Goal: Information Seeking & Learning: Learn about a topic

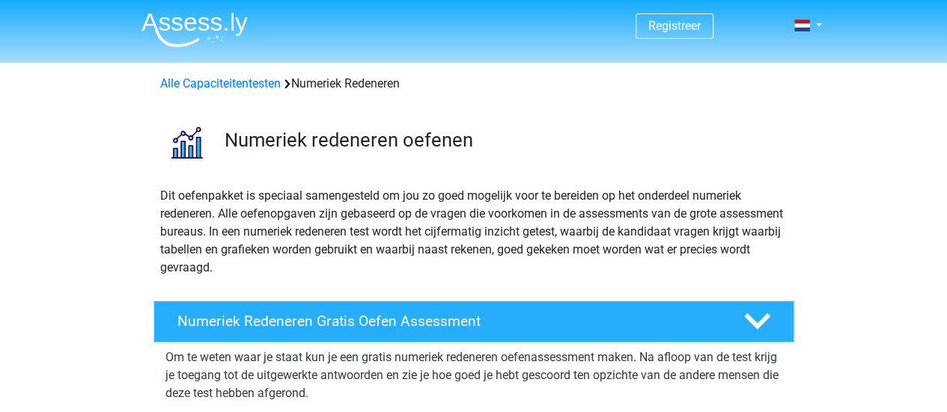
scroll to position [361, 0]
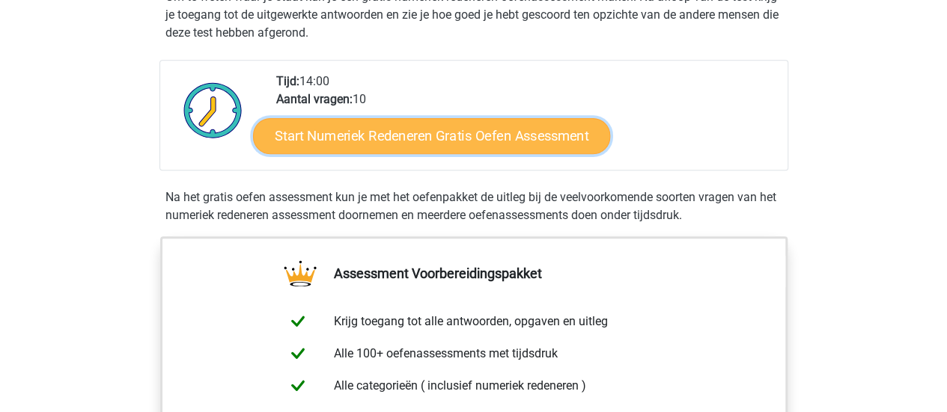
click at [425, 139] on link "Start Numeriek Redeneren Gratis Oefen Assessment" at bounding box center [431, 135] width 357 height 36
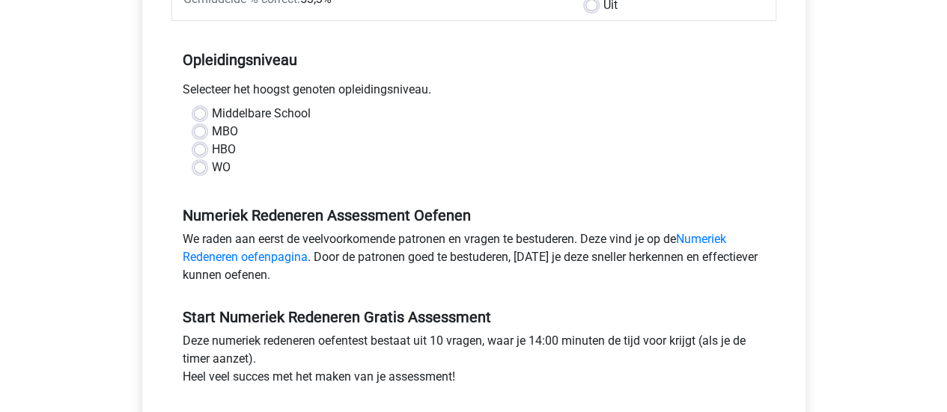
scroll to position [274, 0]
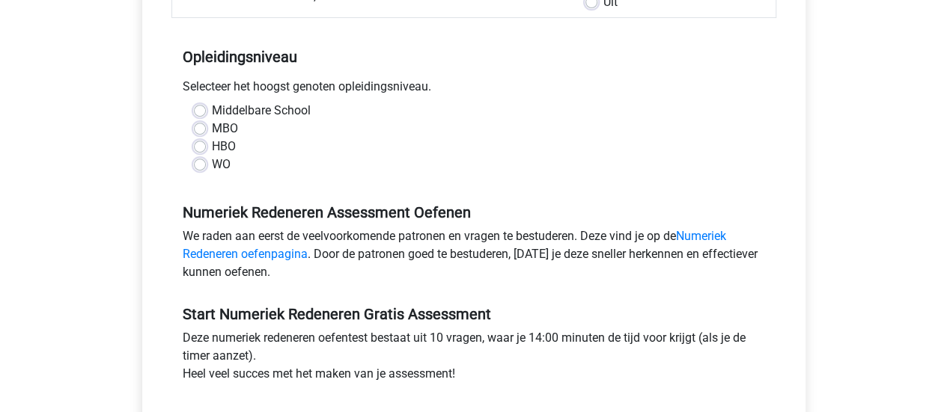
click at [266, 107] on label "Middelbare School" at bounding box center [261, 111] width 99 height 18
click at [206, 107] on input "Middelbare School" at bounding box center [200, 109] width 12 height 15
radio input "true"
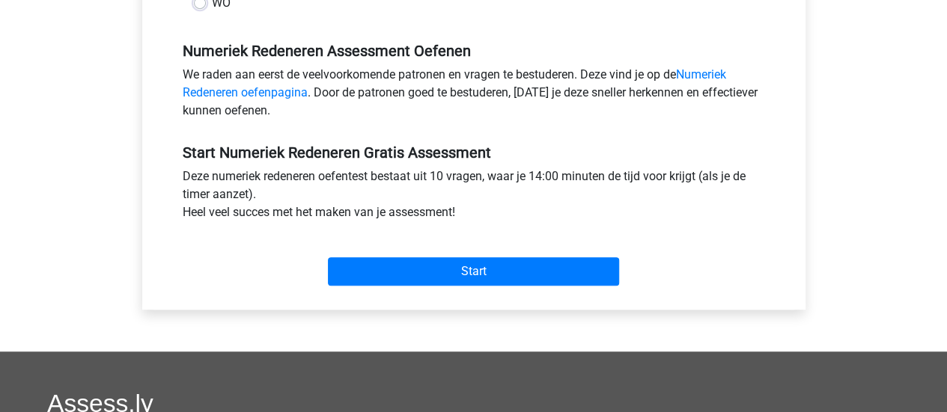
scroll to position [461, 0]
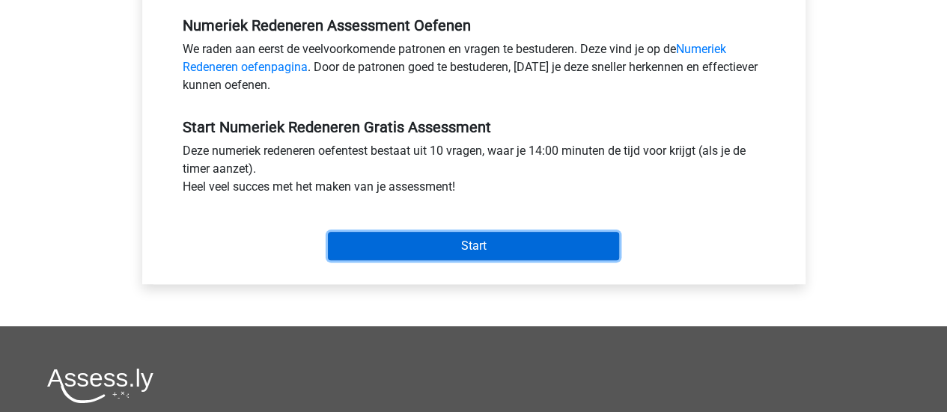
click at [492, 243] on input "Start" at bounding box center [473, 246] width 291 height 28
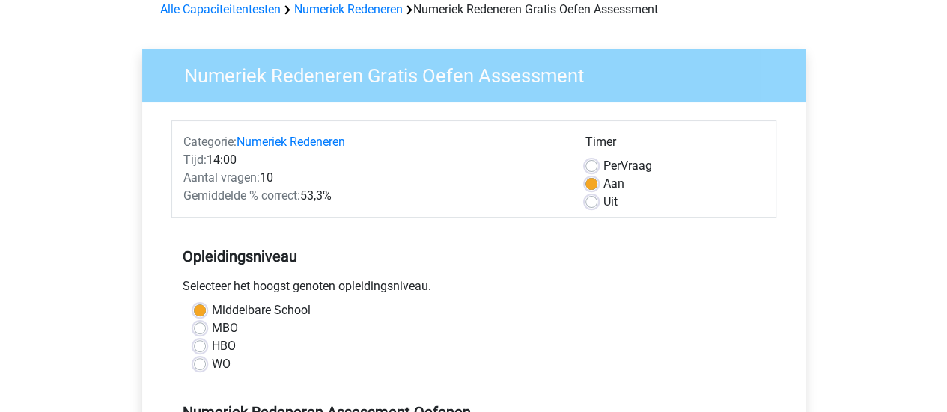
scroll to position [0, 0]
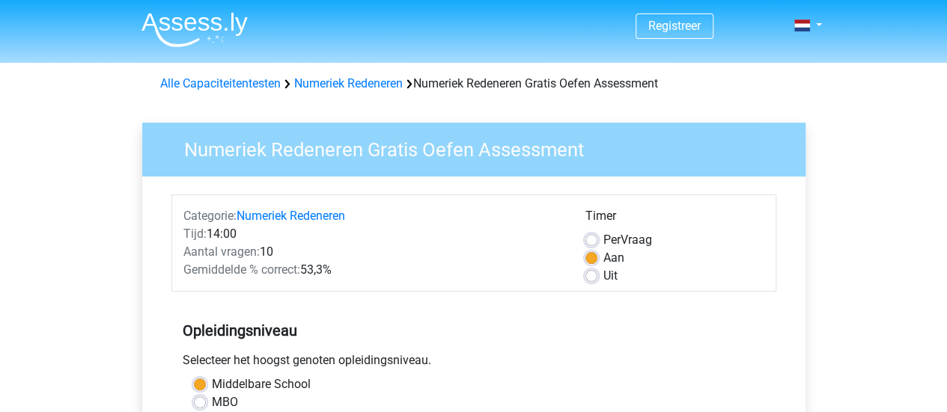
click at [603, 272] on label "Uit" at bounding box center [610, 276] width 14 height 18
click at [590, 272] on input "Uit" at bounding box center [591, 274] width 12 height 15
radio input "true"
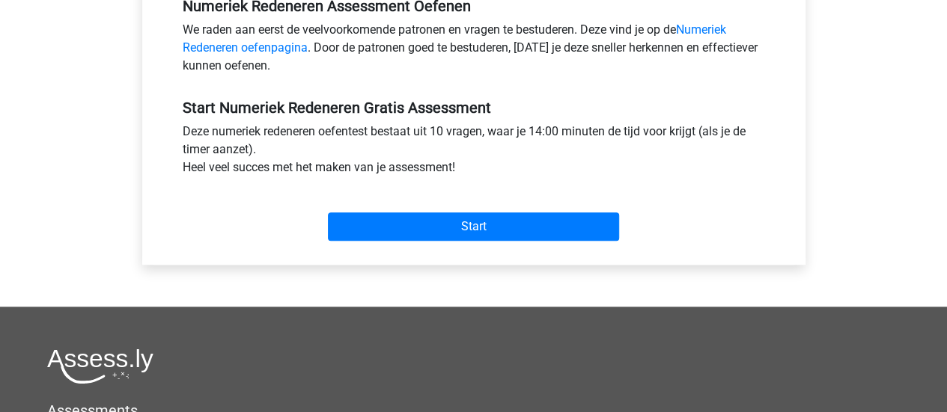
scroll to position [486, 0]
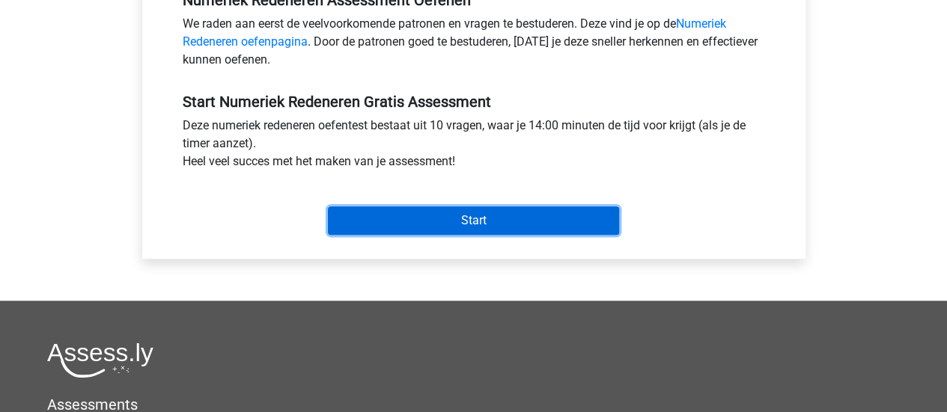
click at [554, 213] on input "Start" at bounding box center [473, 221] width 291 height 28
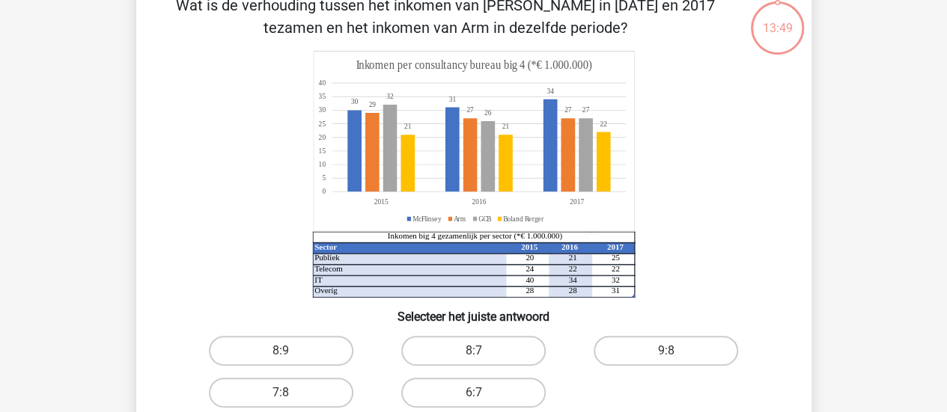
scroll to position [108, 0]
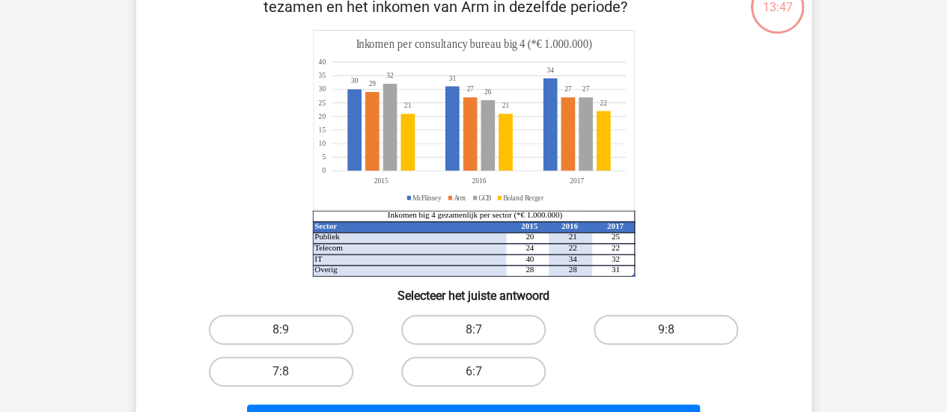
click at [938, 94] on div "Registreer Nederlands English" at bounding box center [473, 388] width 947 height 993
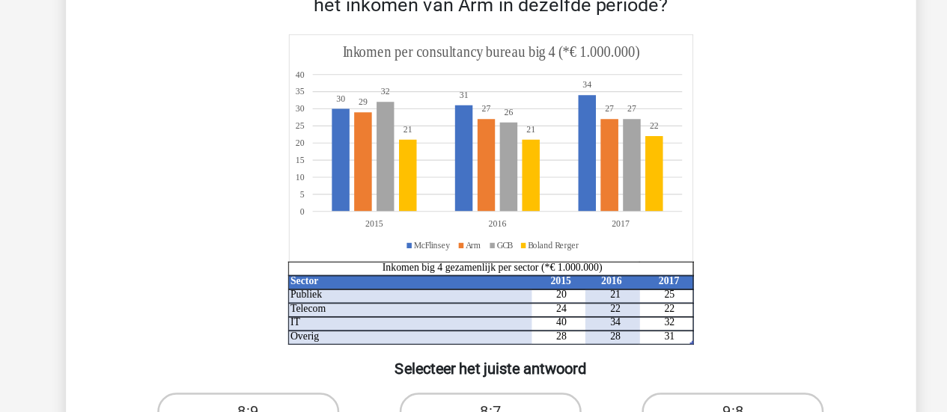
scroll to position [65, 0]
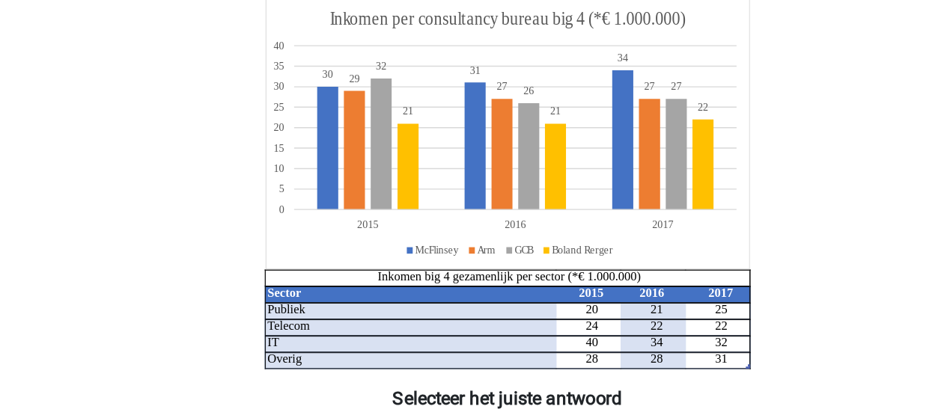
click at [727, 117] on icon "Sector 2015 2016 2017 Publiek 20 21 25 Telecom 24 22 22 IT 40 34 32 Overig 28 2…" at bounding box center [473, 196] width 603 height 247
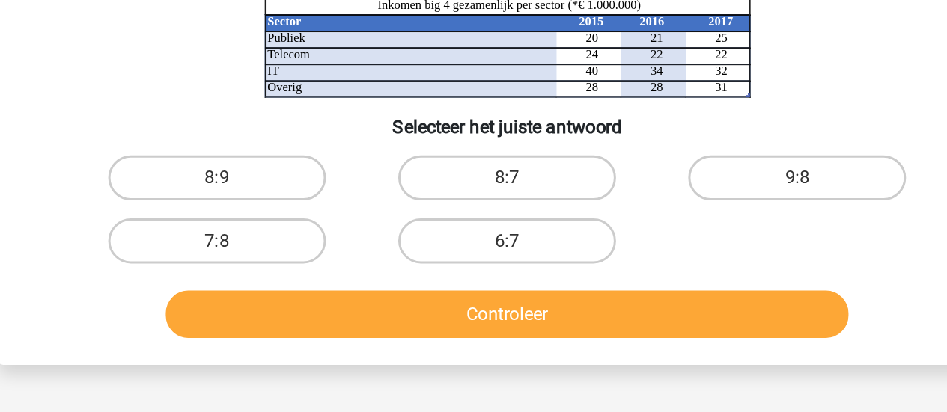
scroll to position [191, 0]
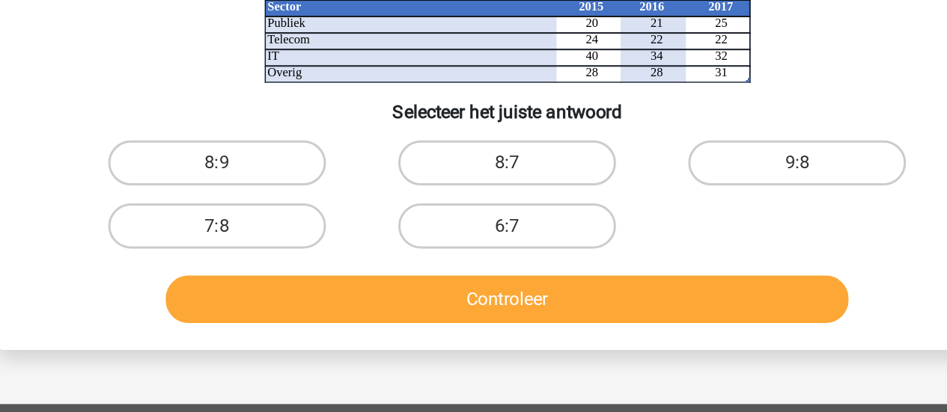
click at [756, 304] on div "8:9 8:7 9:8 7:8 6:7" at bounding box center [474, 268] width 578 height 84
click at [287, 250] on input "8:9" at bounding box center [286, 252] width 10 height 10
radio input "true"
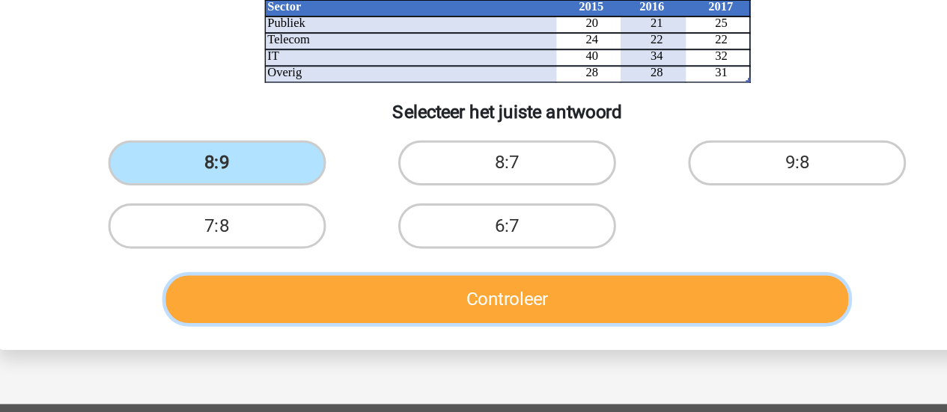
click at [376, 341] on button "Controleer" at bounding box center [473, 337] width 453 height 31
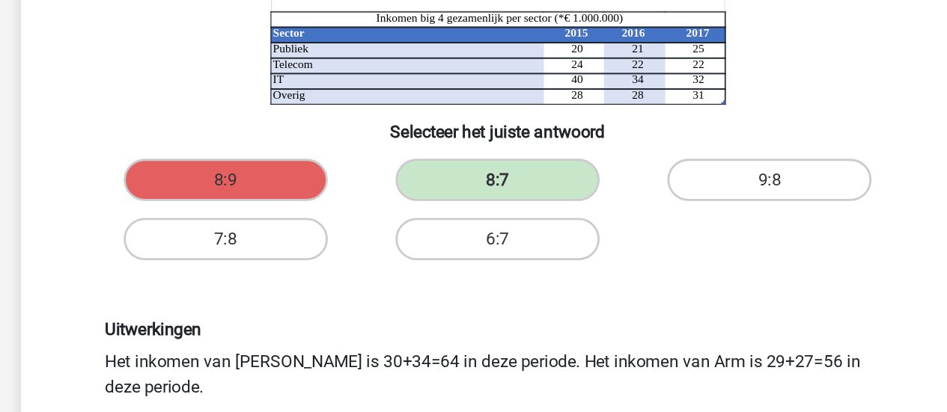
scroll to position [190, 0]
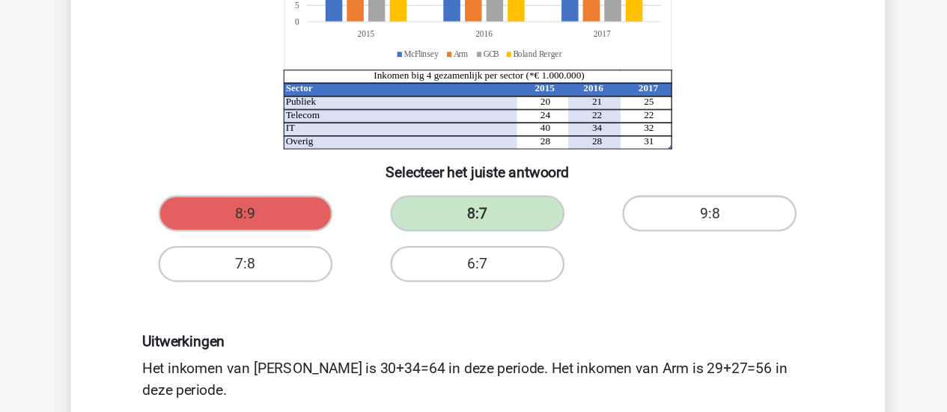
click at [377, 343] on div "Uitwerkingen Het inkomen van McFlinsey is 30+34=64 in deze periode. Het inkomen…" at bounding box center [473, 393] width 627 height 164
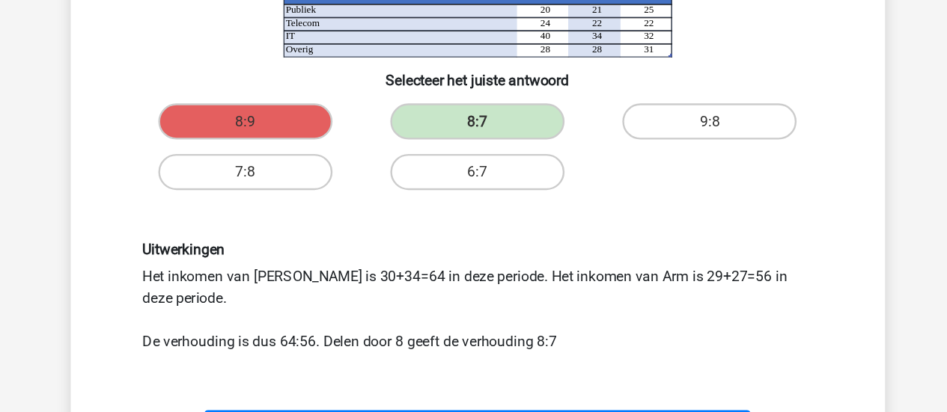
scroll to position [280, 0]
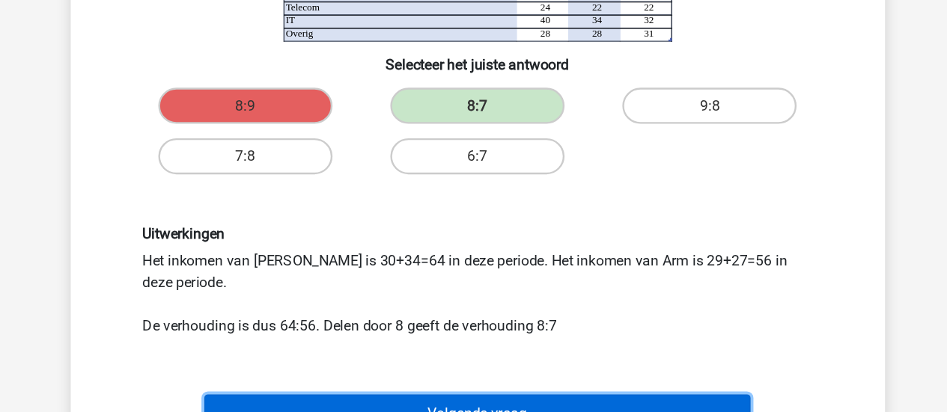
click at [466, 403] on button "Volgende vraag" at bounding box center [473, 412] width 453 height 31
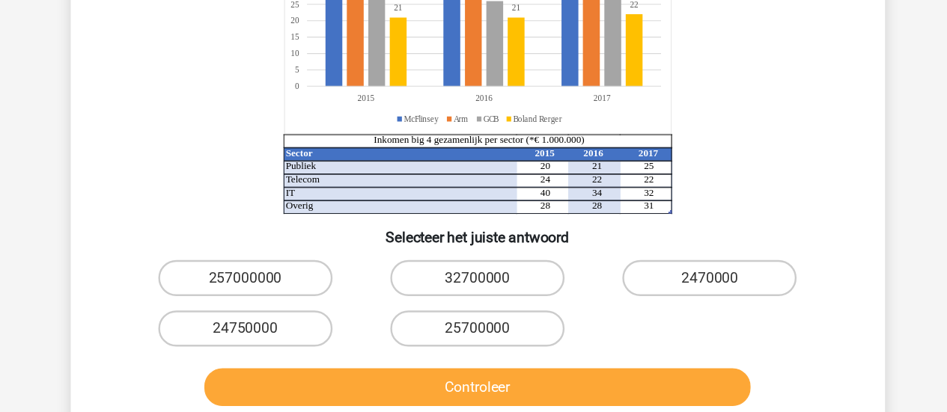
scroll to position [208, 0]
